Goal: Information Seeking & Learning: Learn about a topic

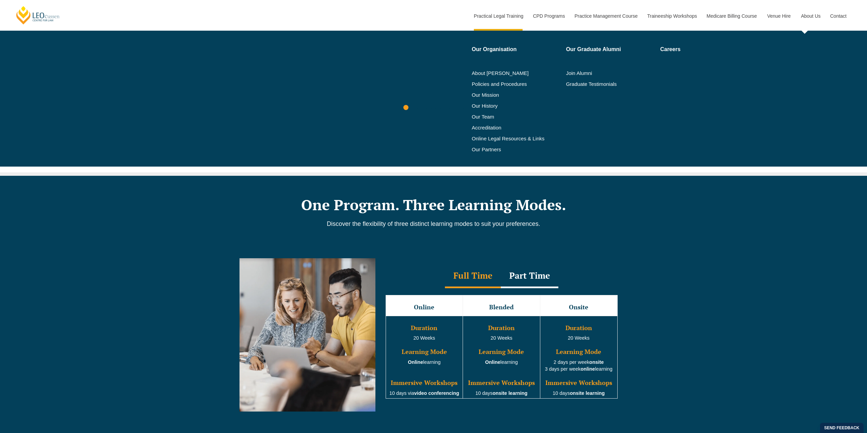
scroll to position [402, 0]
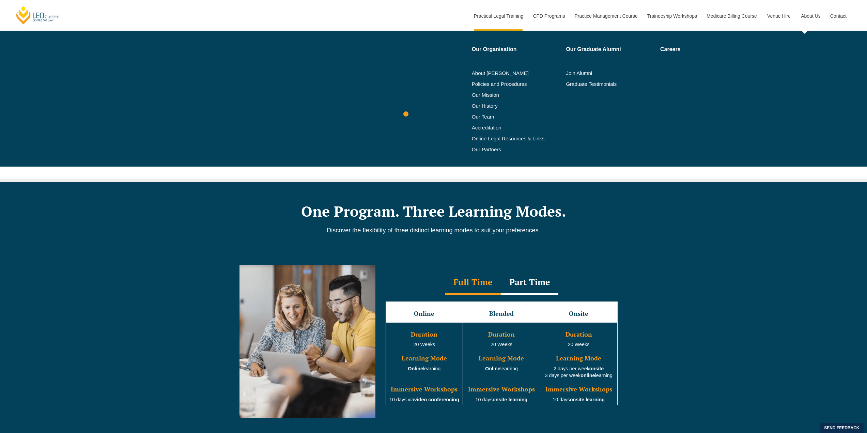
drag, startPoint x: 704, startPoint y: 346, endPoint x: 811, endPoint y: 18, distance: 344.8
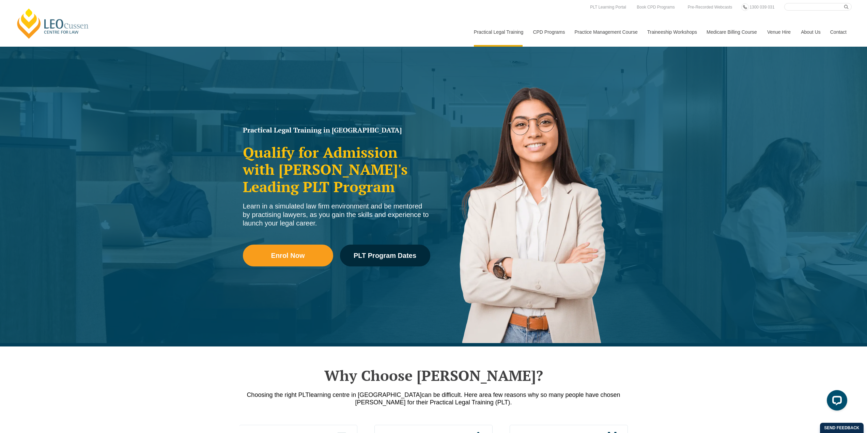
scroll to position [0, 0]
click at [835, 31] on link "Contact" at bounding box center [838, 31] width 27 height 29
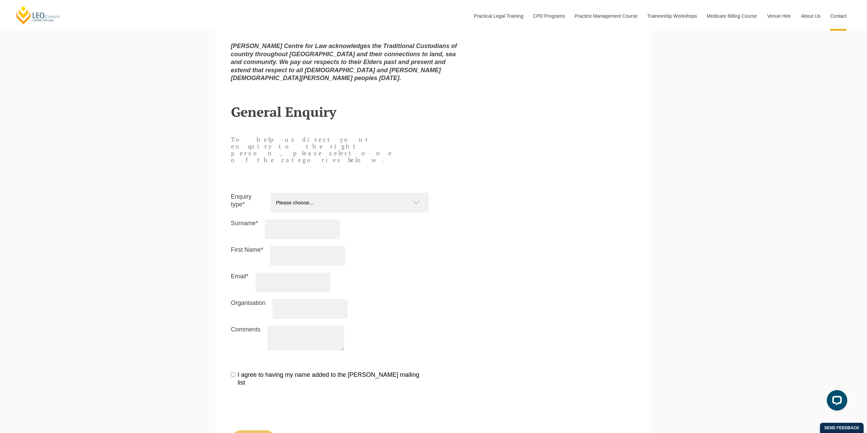
scroll to position [615, 0]
click at [357, 192] on select "Please choose... Practical Training Course (Onsite and Online) Supervised Legal…" at bounding box center [353, 202] width 164 height 20
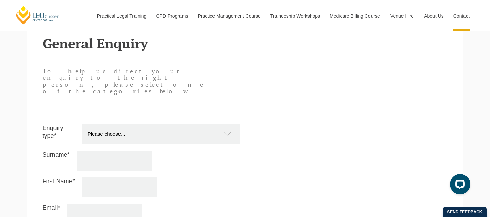
scroll to position [571, 0]
click at [145, 124] on select "Please choose... Practical Training Course (Onsite and Online) Supervised Legal…" at bounding box center [164, 134] width 164 height 20
select select "PTC Onsite and Online"
click at [82, 124] on select "Please choose... Practical Training Course (Onsite and Online) Supervised Legal…" at bounding box center [164, 134] width 164 height 20
click at [144, 150] on input "Surname*" at bounding box center [114, 160] width 75 height 20
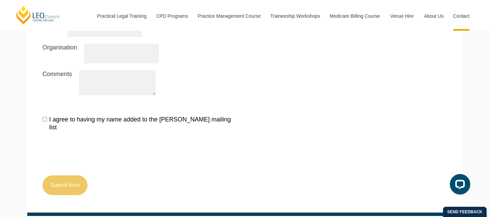
scroll to position [707, 0]
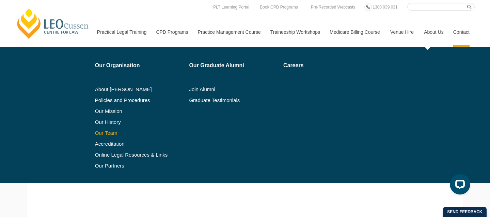
click at [111, 131] on link "Our Team" at bounding box center [140, 132] width 90 height 5
